Goal: Navigation & Orientation: Find specific page/section

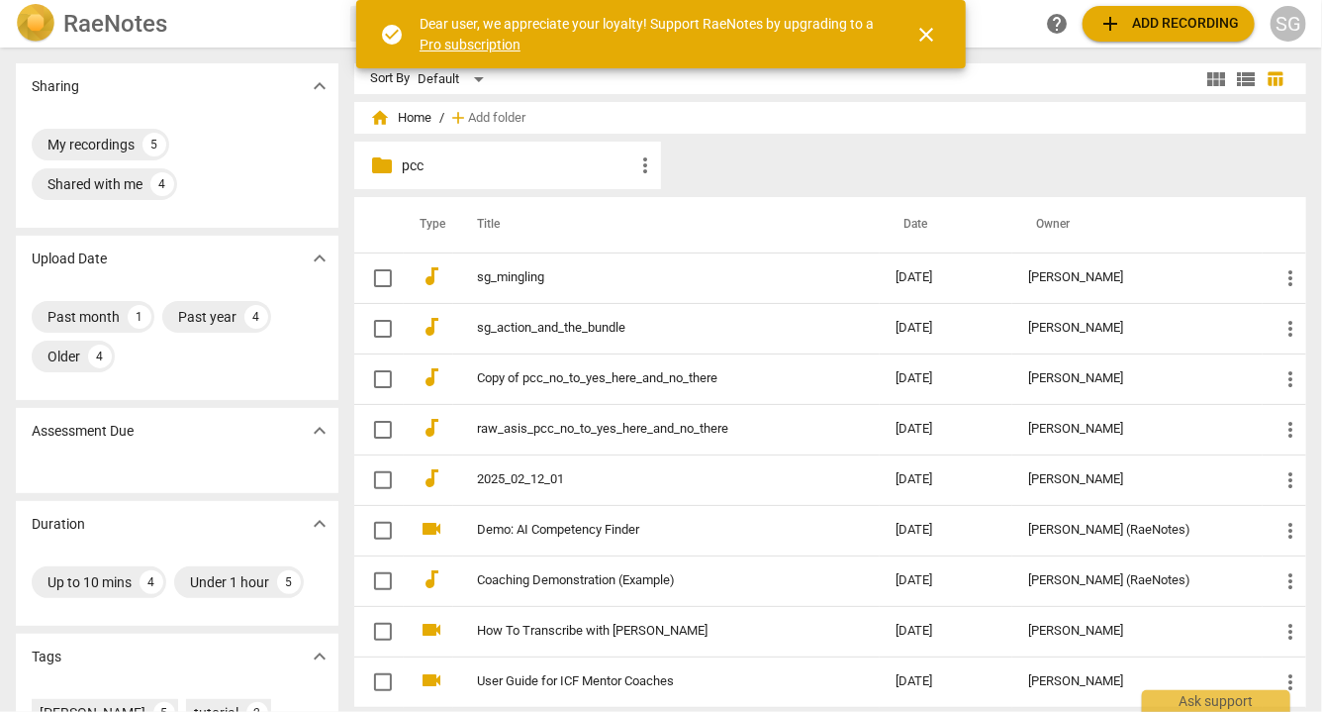
click at [923, 39] on span "close" at bounding box center [927, 35] width 24 height 24
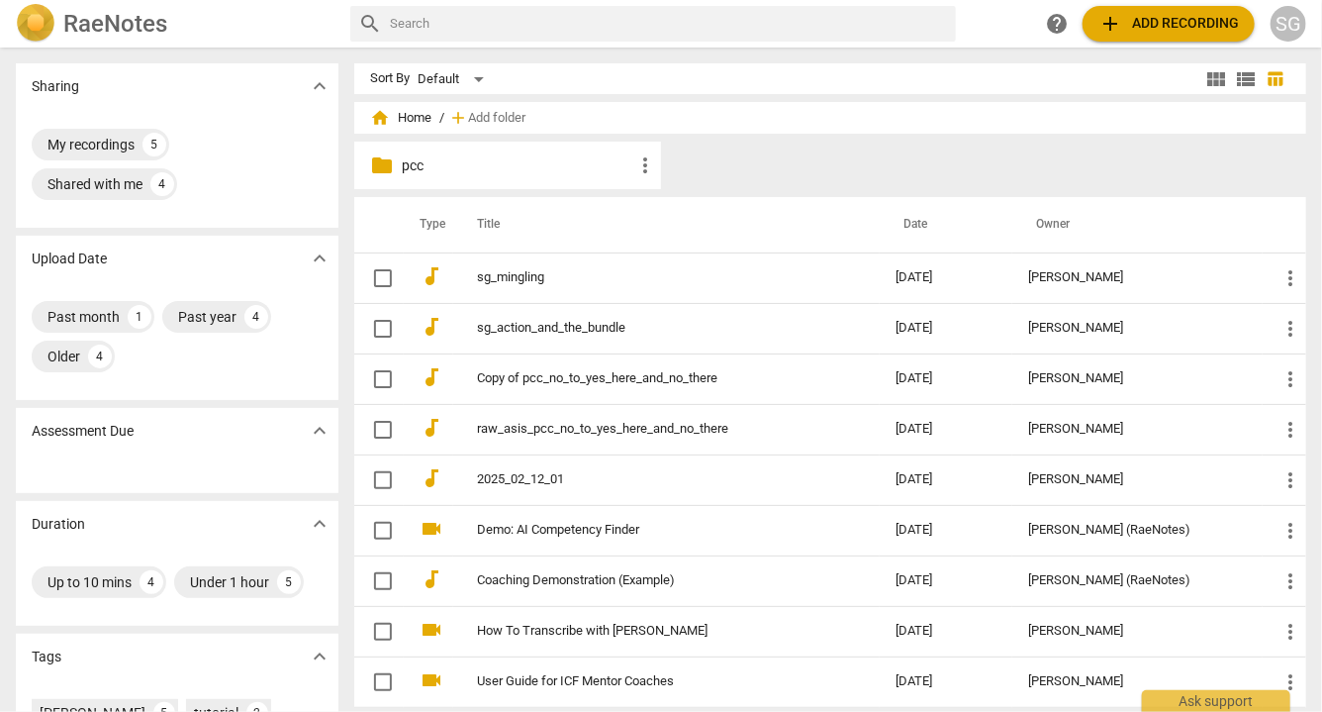
click at [416, 170] on p "pcc" at bounding box center [518, 165] width 232 height 21
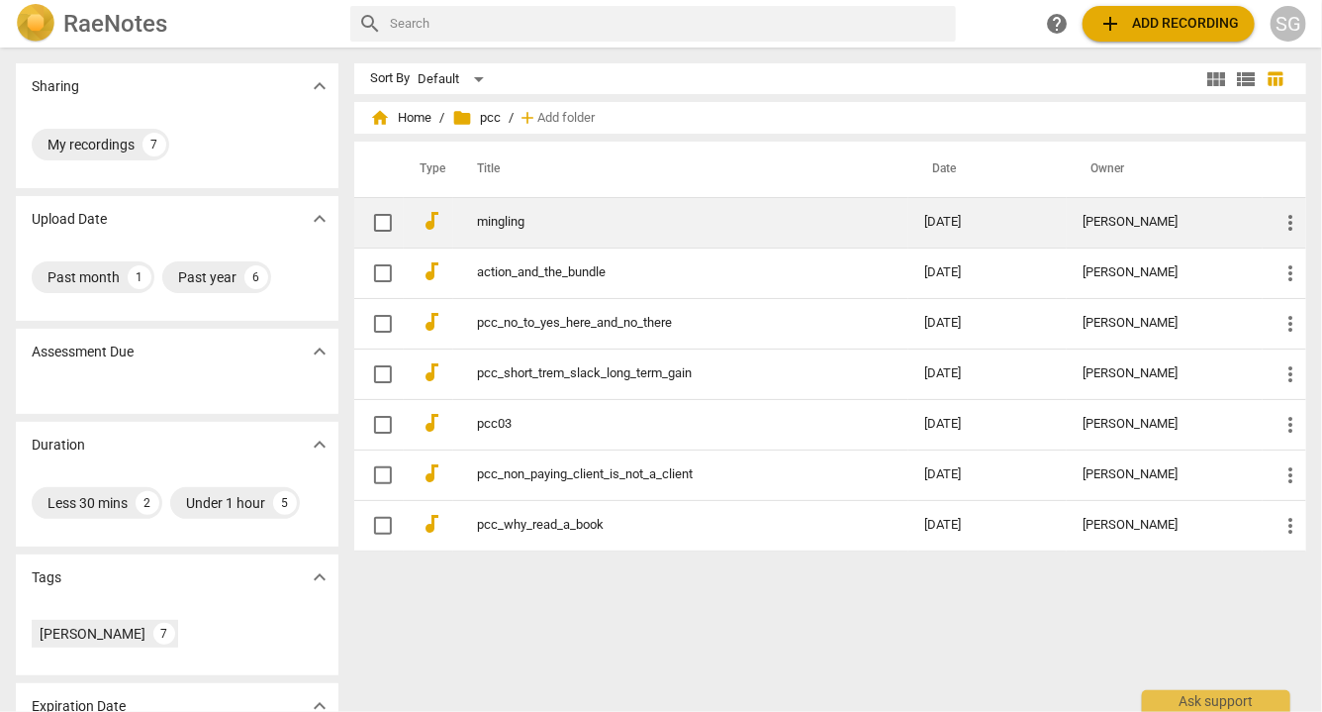
click at [545, 214] on td "mingling" at bounding box center [680, 222] width 455 height 50
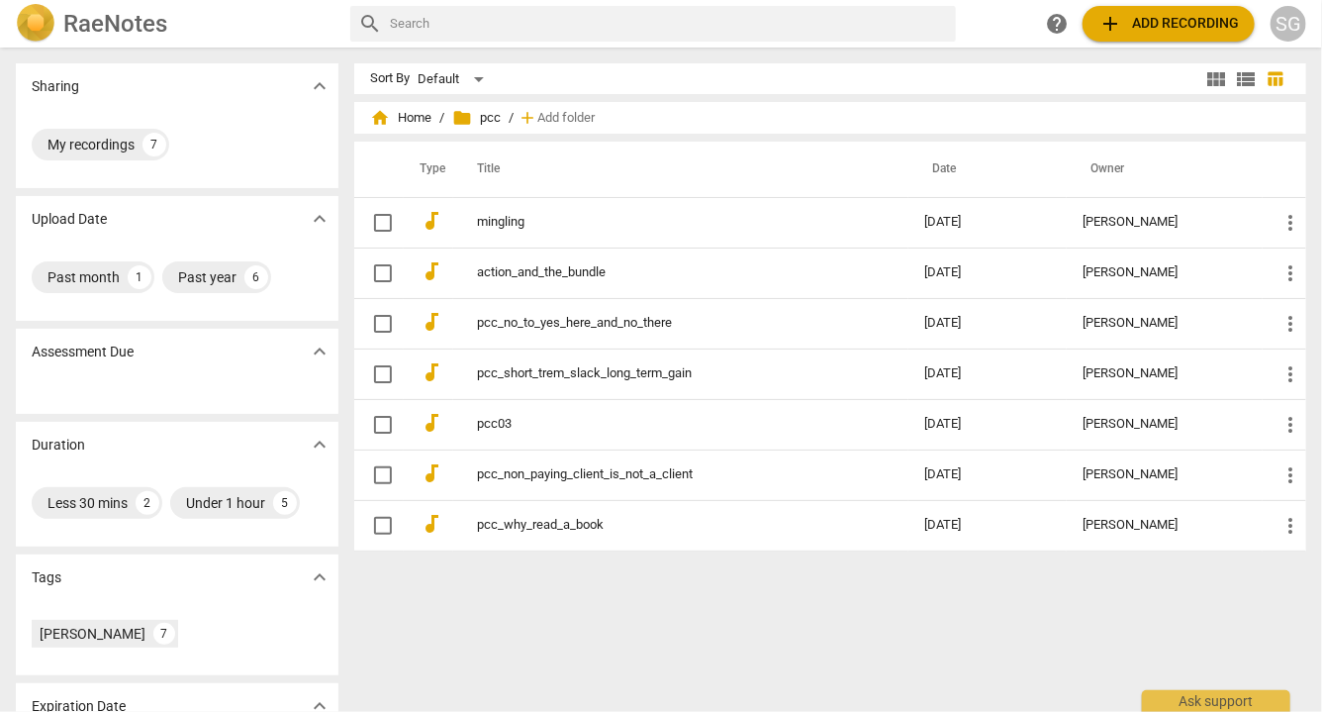
click at [545, 0] on html "RaeNotes search help add Add recording SG Sharing expand_more My recordings 7 U…" at bounding box center [661, 0] width 1322 height 0
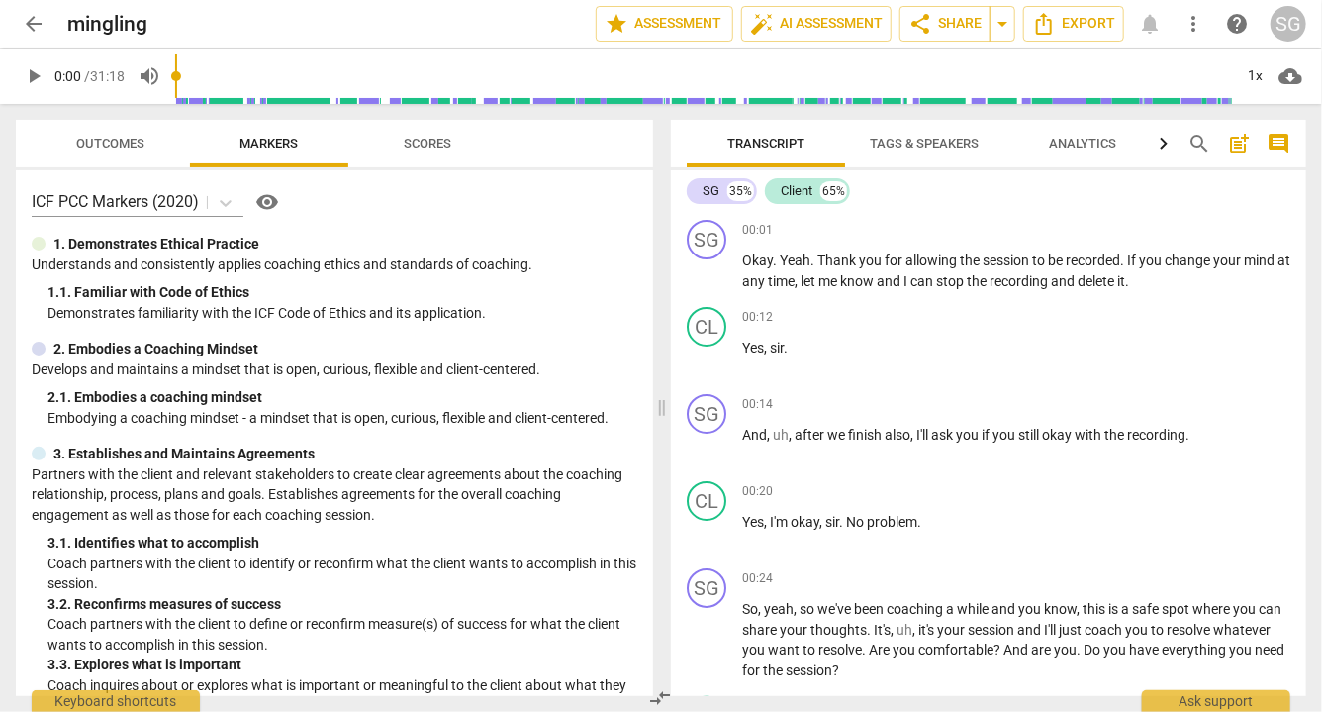
click at [31, 16] on span "arrow_back" at bounding box center [34, 24] width 24 height 24
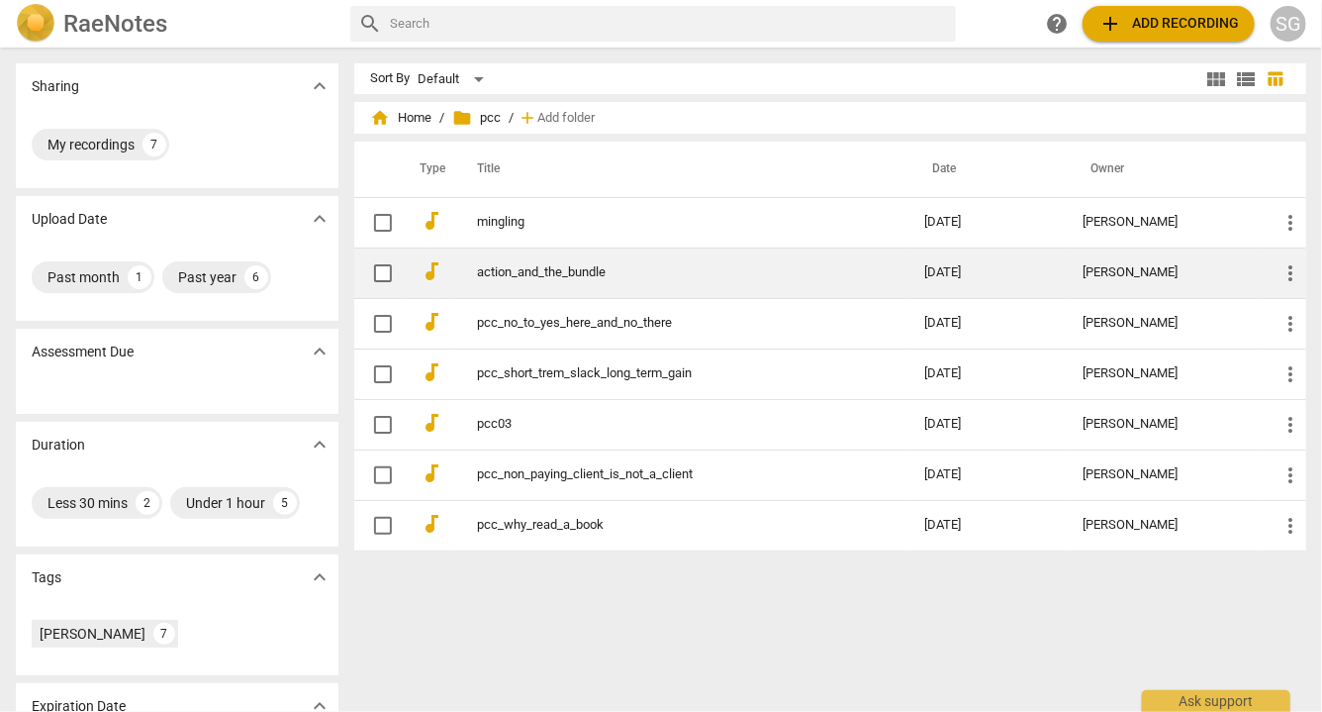
click at [586, 275] on link "action_and_the_bundle" at bounding box center [665, 272] width 376 height 15
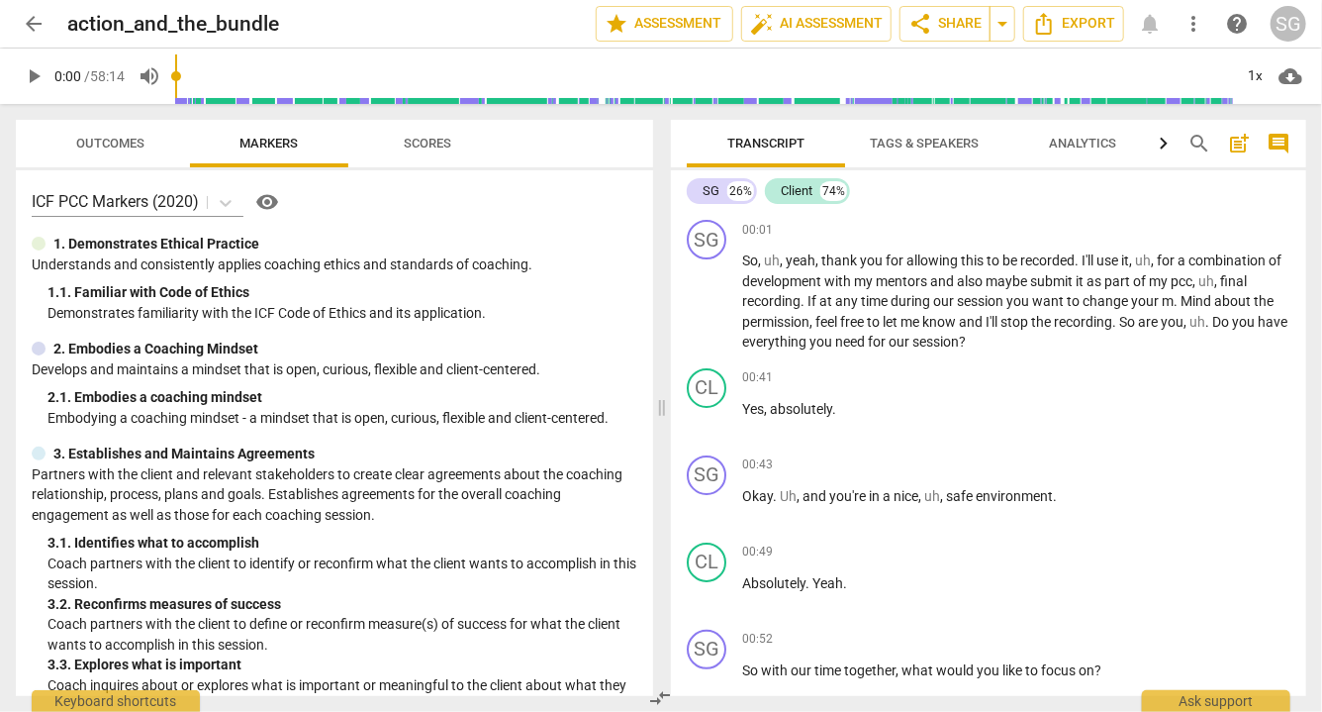
click at [38, 18] on span "arrow_back" at bounding box center [34, 24] width 24 height 24
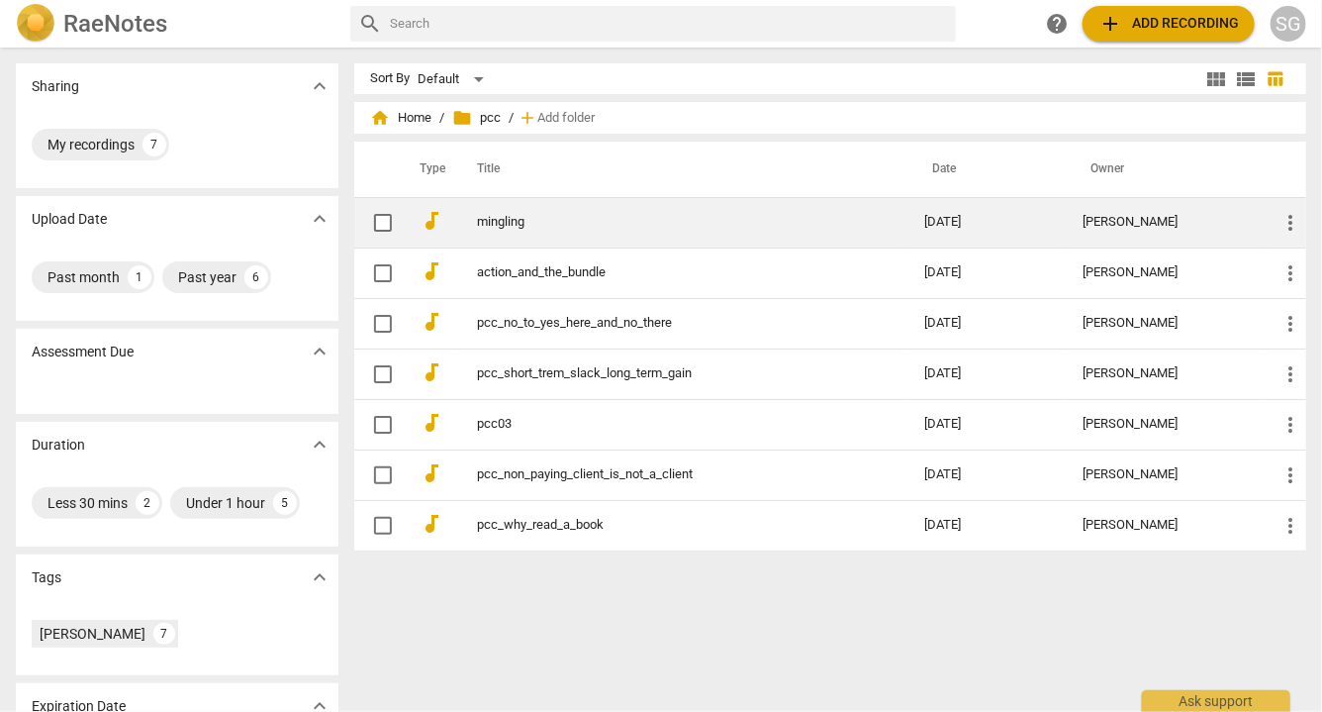
click at [486, 220] on link "mingling" at bounding box center [665, 222] width 376 height 15
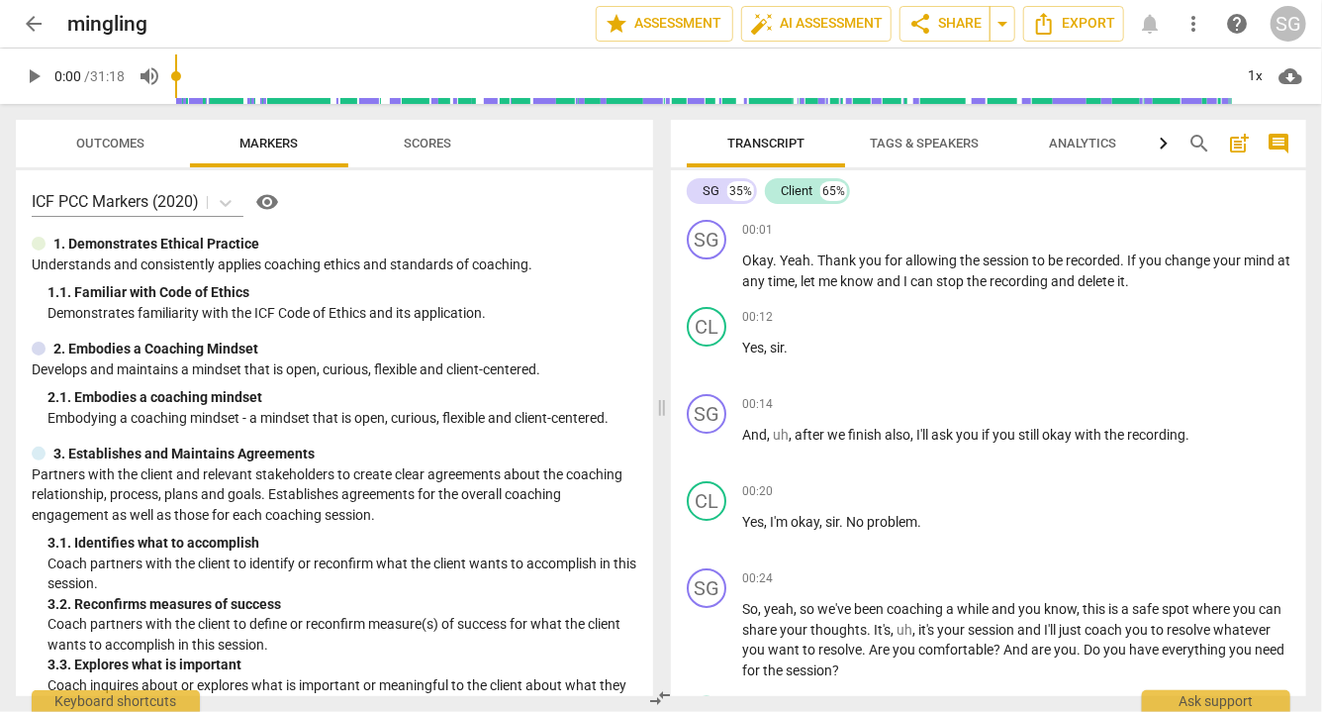
click at [35, 27] on span "arrow_back" at bounding box center [34, 24] width 24 height 24
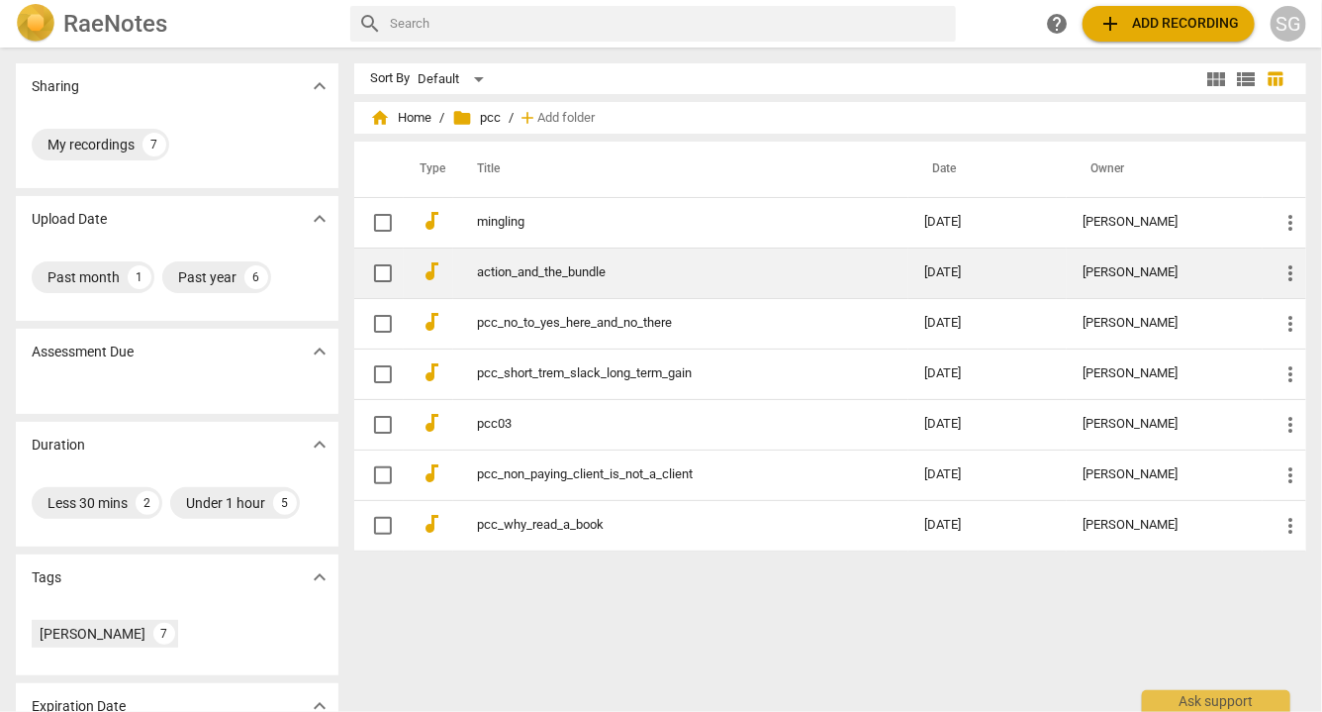
click at [550, 273] on link "action_and_the_bundle" at bounding box center [665, 272] width 376 height 15
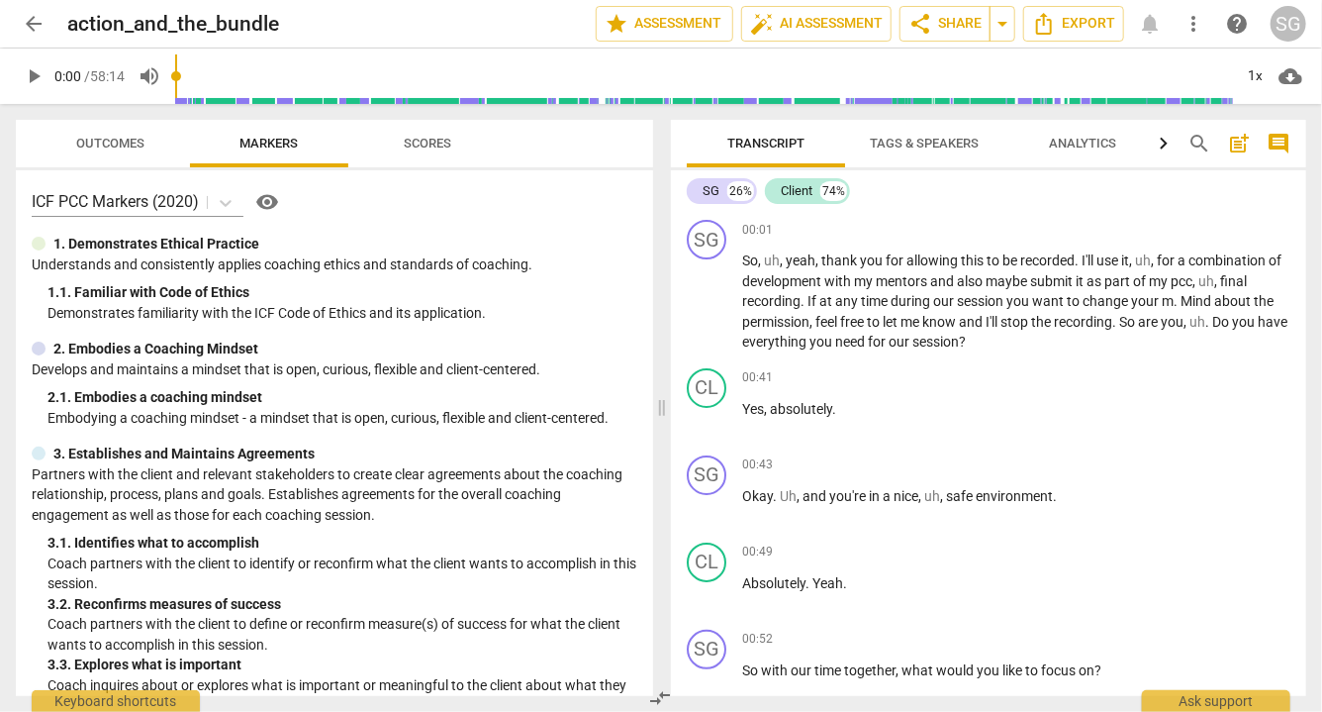
click at [42, 28] on span "arrow_back" at bounding box center [34, 24] width 24 height 24
